Goal: Navigation & Orientation: Find specific page/section

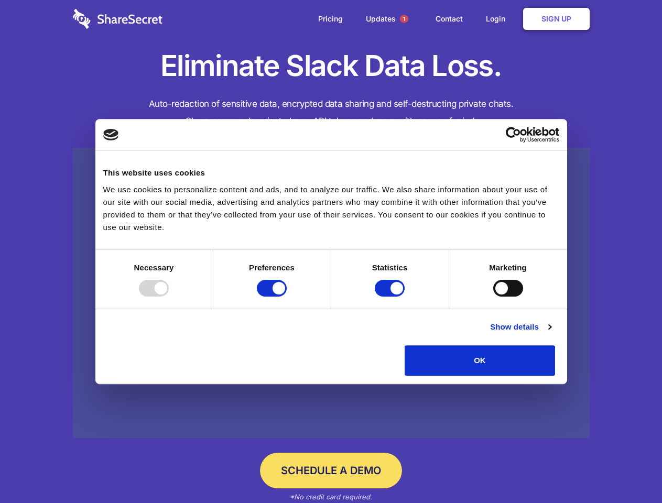
click at [169, 296] on div at bounding box center [154, 288] width 30 height 17
click at [287, 296] on input "Preferences" at bounding box center [272, 288] width 30 height 17
checkbox input "false"
click at [391, 296] on input "Statistics" at bounding box center [389, 288] width 30 height 17
checkbox input "false"
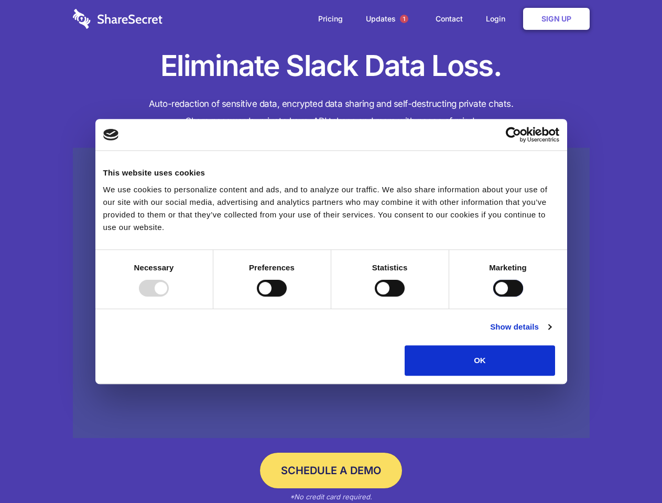
click at [493, 296] on input "Marketing" at bounding box center [508, 288] width 30 height 17
checkbox input "true"
click at [550, 333] on link "Show details" at bounding box center [520, 327] width 61 height 13
click at [0, 0] on div "Necessary 7 Necessary cookies help make a website usable by enabling basic func…" at bounding box center [0, 0] width 0 height 0
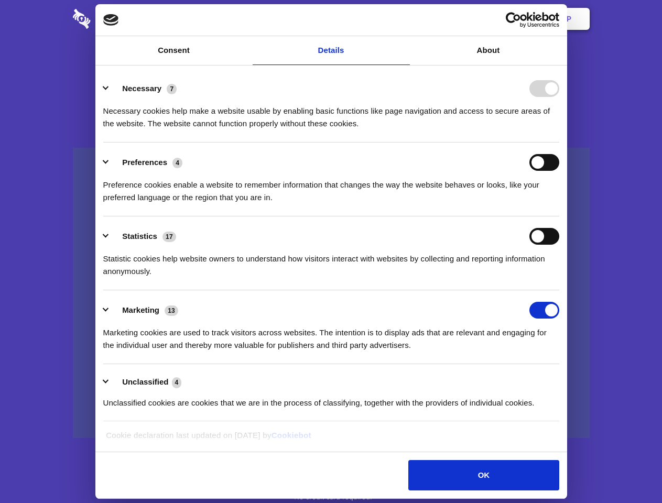
click at [403, 19] on span "1" at bounding box center [404, 19] width 8 height 8
